Goal: Task Accomplishment & Management: Complete application form

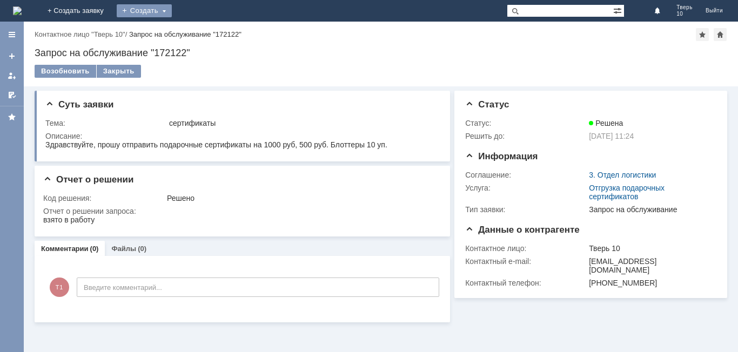
click at [172, 13] on div "Создать" at bounding box center [144, 10] width 55 height 13
click at [201, 34] on link "Заявка" at bounding box center [160, 32] width 82 height 13
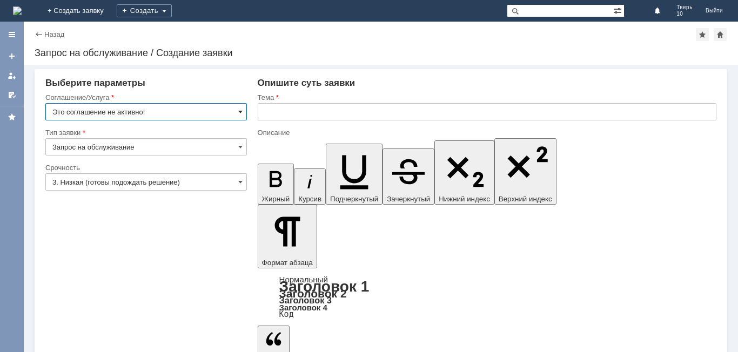
click at [239, 108] on span at bounding box center [240, 111] width 4 height 9
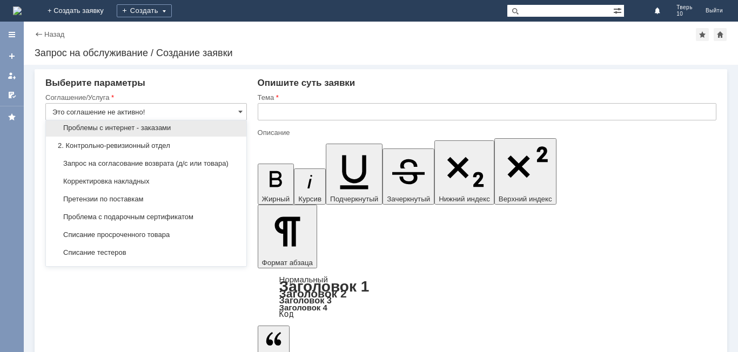
scroll to position [162, 0]
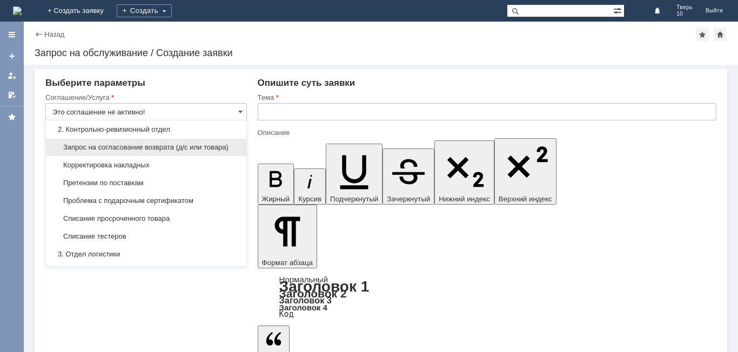
click at [141, 152] on span "Запрос на согласование возврата (д/с или товара)" at bounding box center [145, 147] width 187 height 9
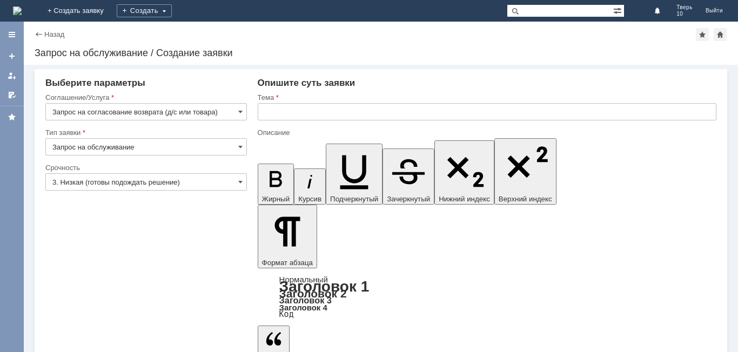
type input "Запрос на согласование возврата (д/с или товара)"
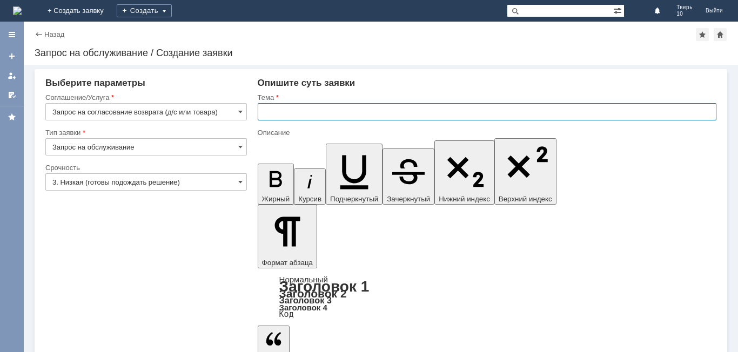
click at [293, 107] on input "text" at bounding box center [487, 111] width 458 height 17
type input "Брак товара"
